Goal: Feedback & Contribution: Contribute content

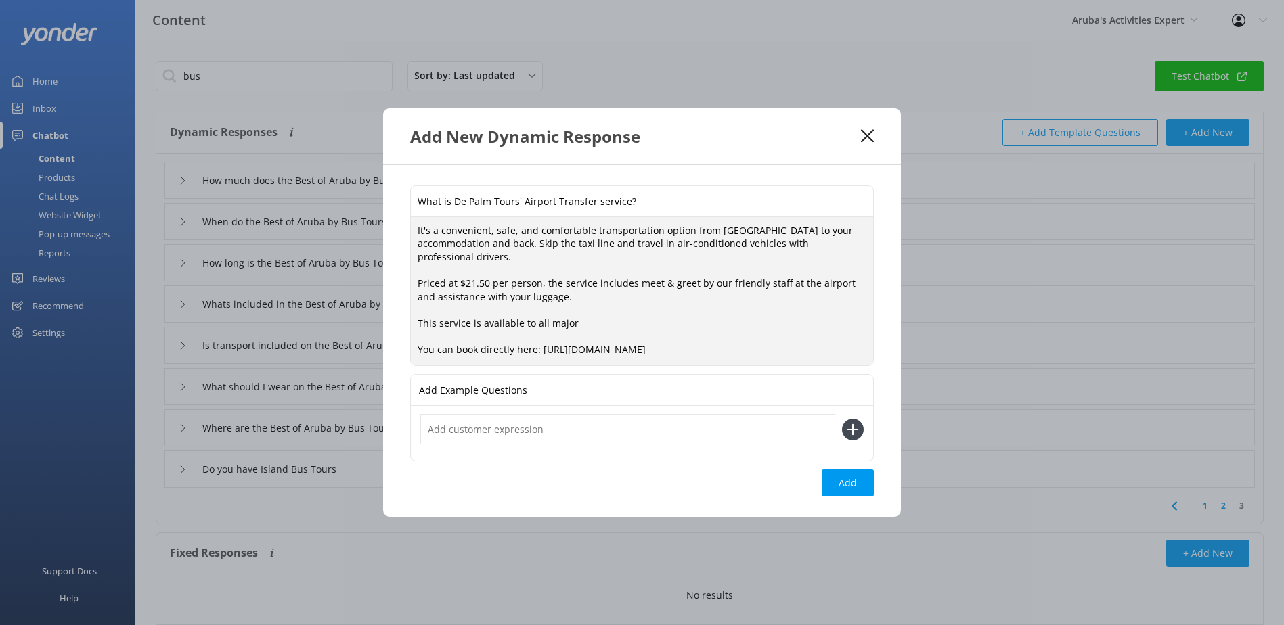
click at [602, 324] on textarea "It's a convenient, safe, and comfortable transportation option from [GEOGRAPHIC…" at bounding box center [642, 291] width 462 height 149
drag, startPoint x: 587, startPoint y: 326, endPoint x: 531, endPoint y: 325, distance: 56.2
click at [531, 325] on textarea "It's a convenient, safe, and comfortable transportation option from [GEOGRAPHIC…" at bounding box center [642, 291] width 462 height 149
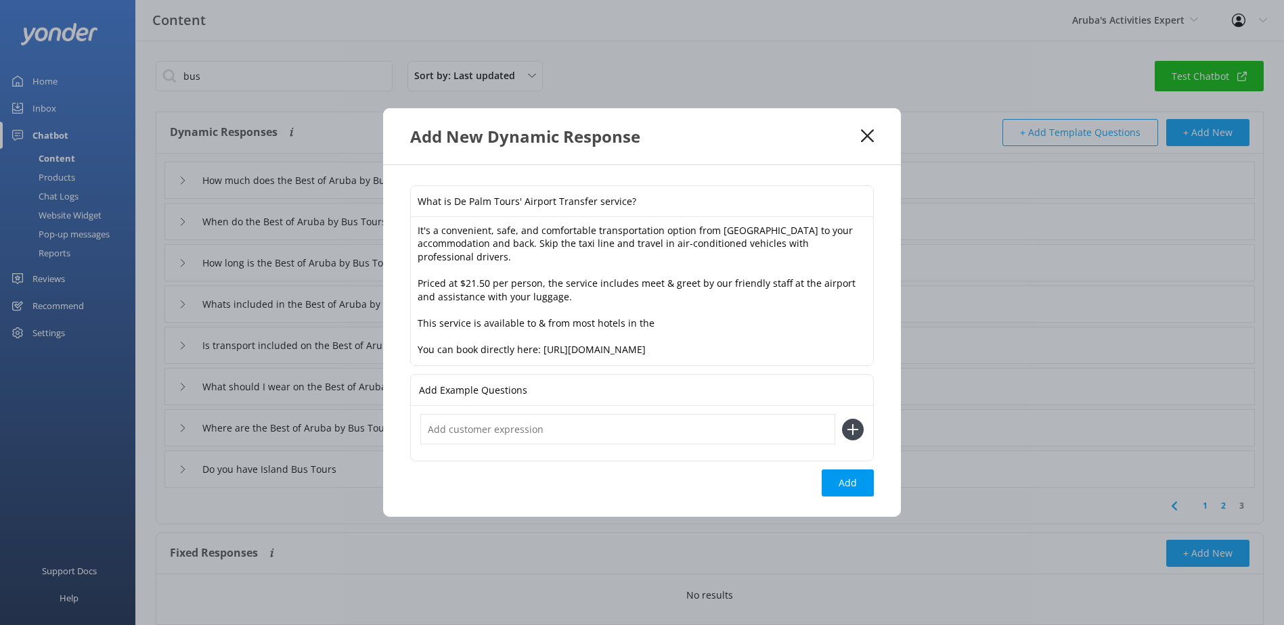
click at [674, 318] on textarea "It's a convenient, safe, and comfortable transportation option from [GEOGRAPHIC…" at bounding box center [642, 291] width 462 height 149
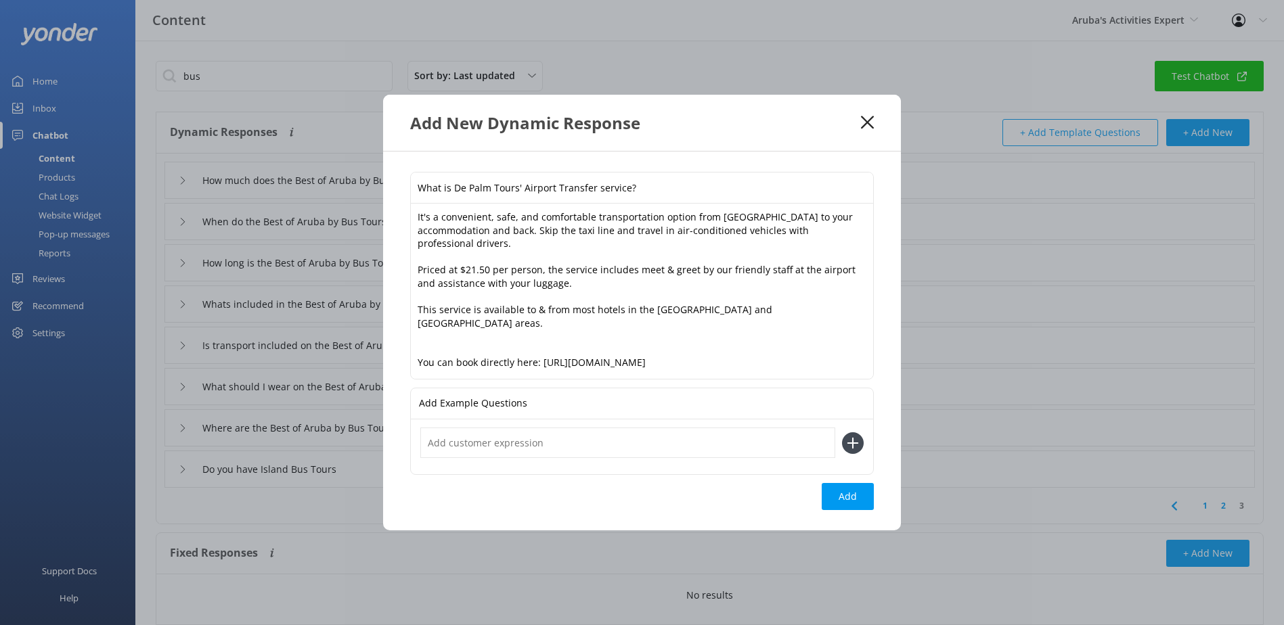
click at [749, 321] on textarea "It's a convenient, safe, and comfortable transportation option from [GEOGRAPHIC…" at bounding box center [642, 291] width 462 height 175
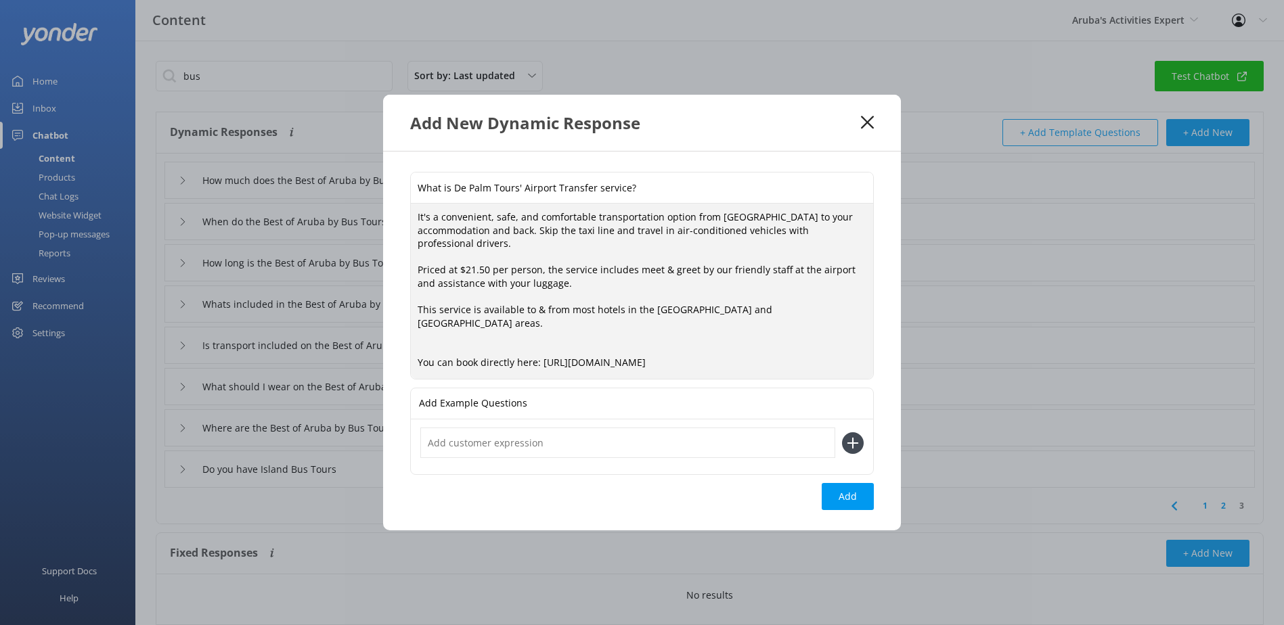
click at [612, 339] on textarea "It's a convenient, safe, and comfortable transportation option from [GEOGRAPHIC…" at bounding box center [642, 291] width 462 height 175
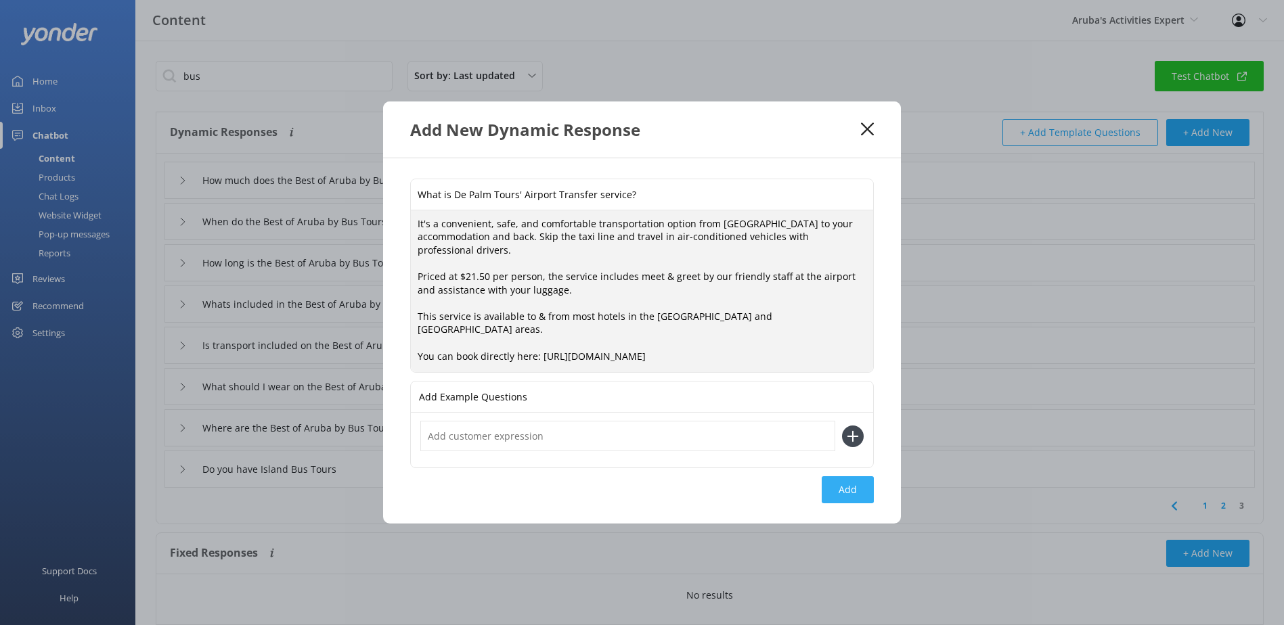
type textarea "It's a convenient, safe, and comfortable transportation option from [GEOGRAPHIC…"
click at [835, 480] on button "Add" at bounding box center [848, 490] width 52 height 27
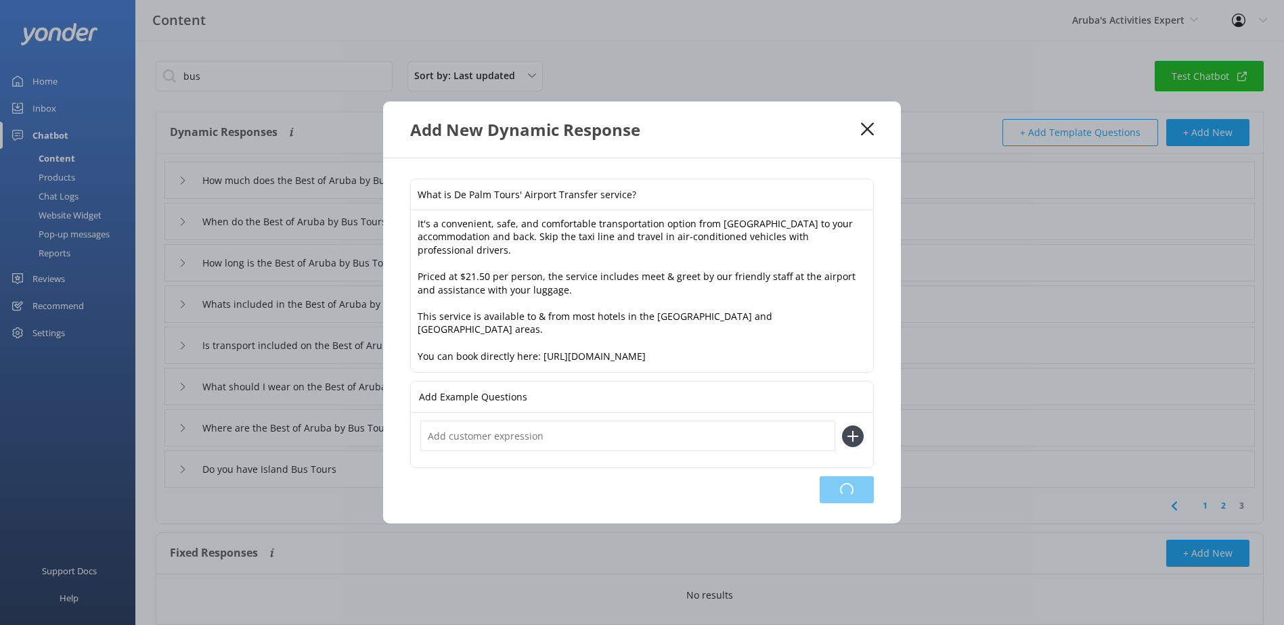
type input "What is De Palm Tours' Airport Transfer service?"
type input "How much does the Best of Aruba by Bus Tour cost"
type input "When do the Best of Aruba by Bus Tours run"
type input "How long is the Best of Aruba by Bus Tour"
type input "Whats included in the Best of Aruba by Bus Tour"
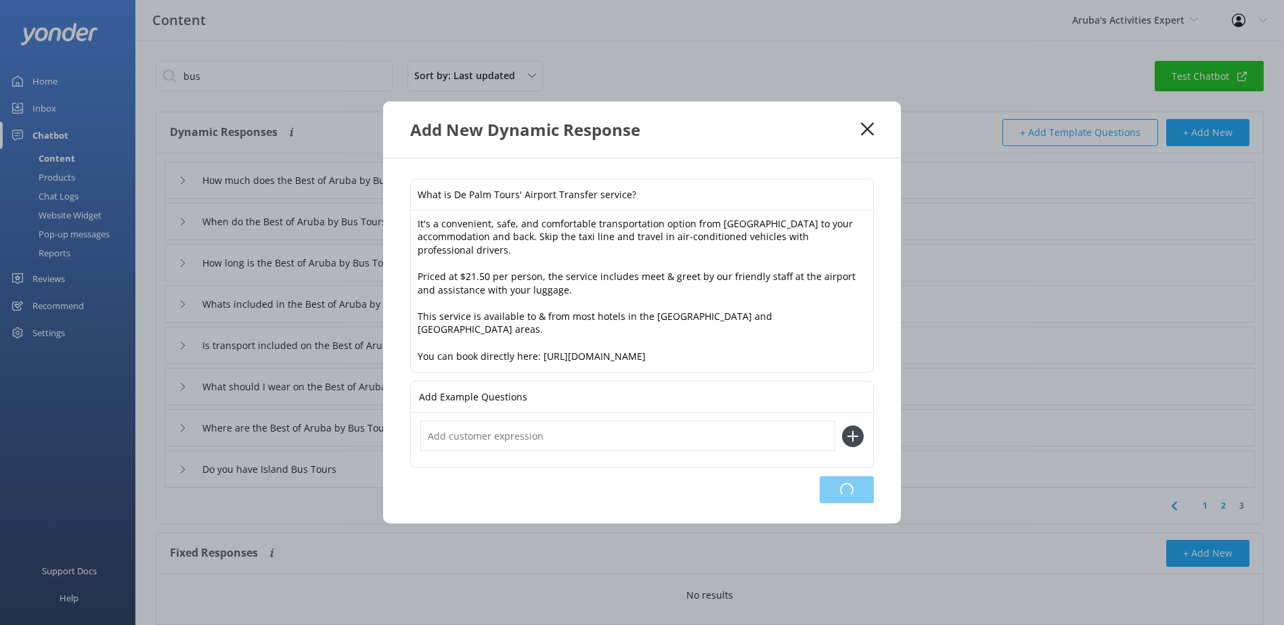
type input "Is transport included on the Best of Aruba by Bus Tour"
type input "What should I wear on the Best of Aruba by Bus Tour"
type input "Where are the Best of Aruba by Bus Tour stops"
